Goal: Check status

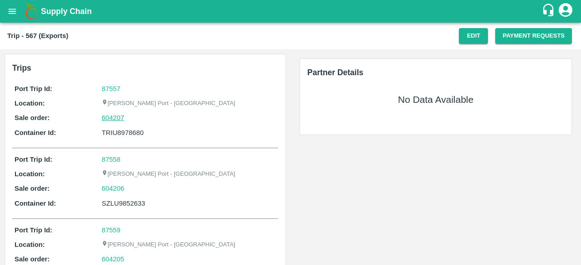
click at [113, 117] on link "604207" at bounding box center [113, 118] width 23 height 10
drag, startPoint x: 142, startPoint y: 132, endPoint x: 96, endPoint y: 133, distance: 45.9
click at [96, 133] on div "Container Id: TRIU8978680" at bounding box center [145, 133] width 261 height 10
copy div "TRIU8978680"
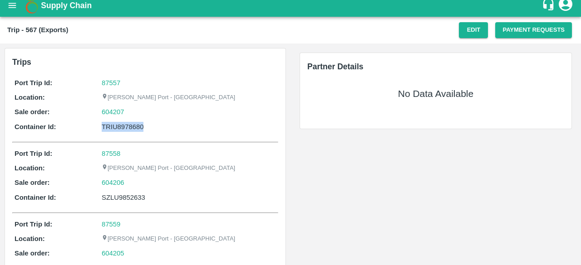
scroll to position [1, 0]
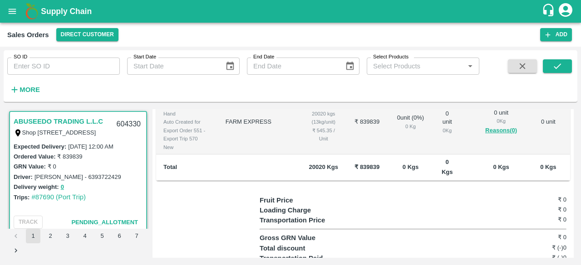
scroll to position [220, 0]
